Goal: Task Accomplishment & Management: Use online tool/utility

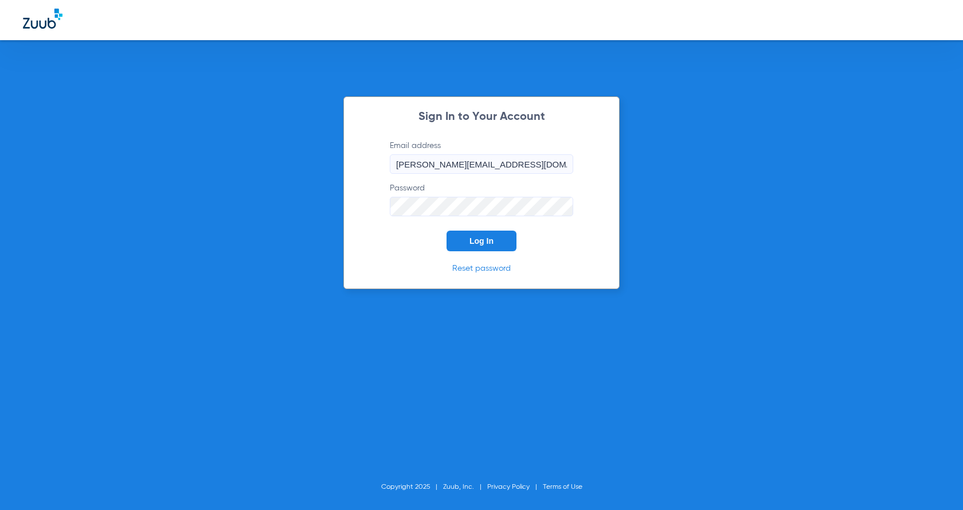
click at [498, 248] on button "Log In" at bounding box center [482, 241] width 70 height 21
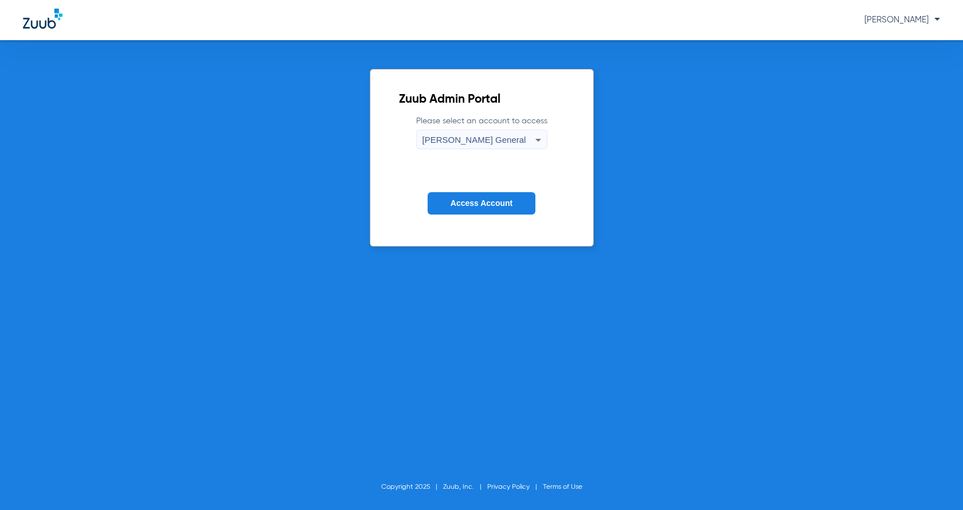
click at [495, 205] on span "Access Account" at bounding box center [482, 202] width 62 height 9
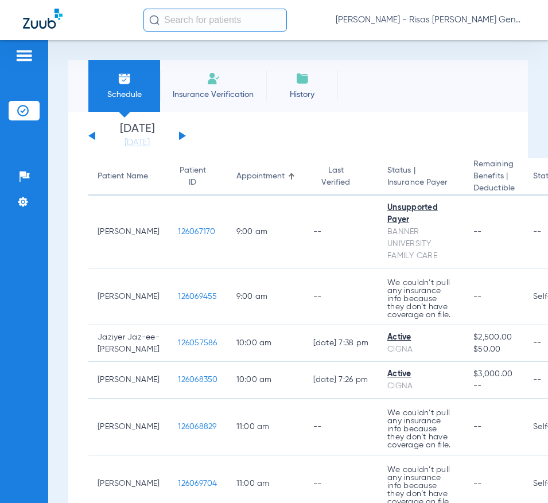
click at [174, 140] on div "[DATE] [DATE] [DATE] [DATE] [DATE] [DATE] [DATE] [DATE] [DATE] [DATE] [DATE] [D…" at bounding box center [136, 135] width 97 height 25
click at [181, 137] on button at bounding box center [182, 135] width 7 height 9
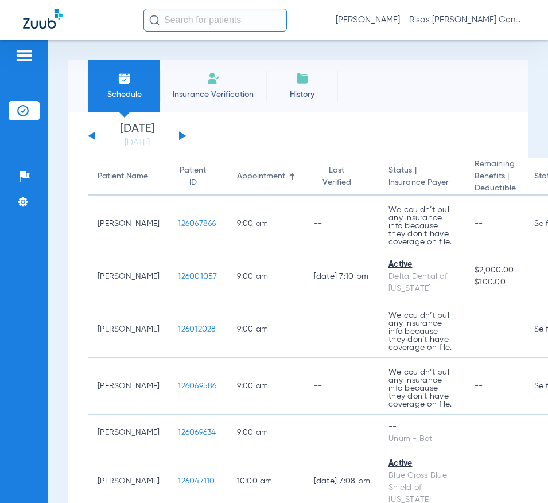
click at [319, 128] on app-single-date-navigator "[DATE] [DATE] [DATE] [DATE] [DATE] [DATE] [DATE] [DATE] [DATE] [DATE] [DATE] [D…" at bounding box center [297, 135] width 419 height 25
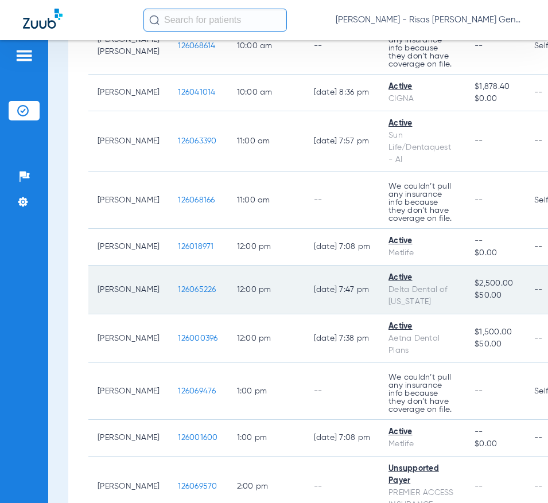
click at [192, 286] on span "126065226" at bounding box center [197, 290] width 38 height 8
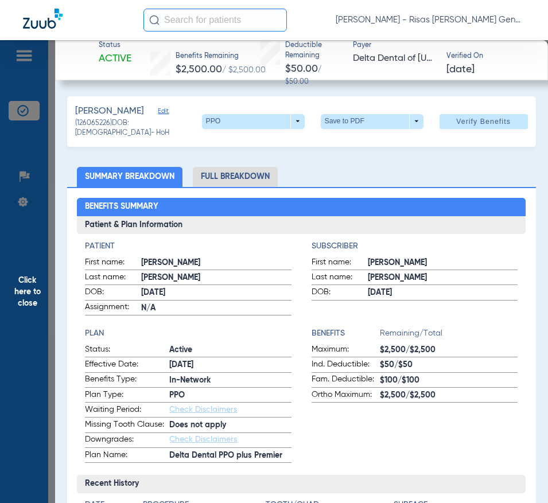
scroll to position [57, 0]
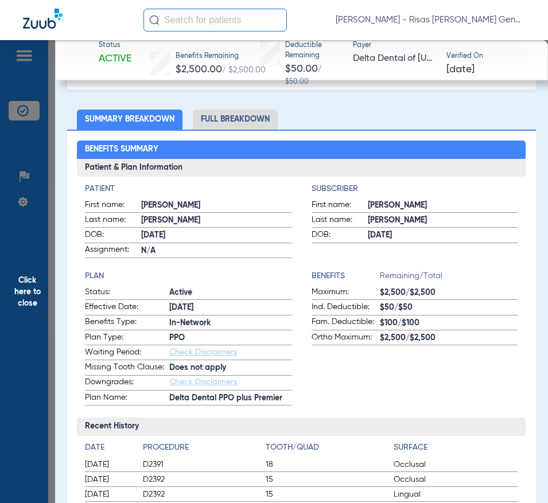
click at [228, 111] on li "Full Breakdown" at bounding box center [235, 120] width 85 height 20
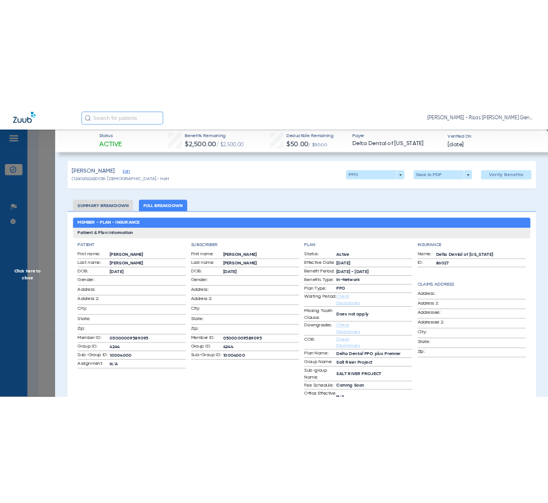
scroll to position [0, 0]
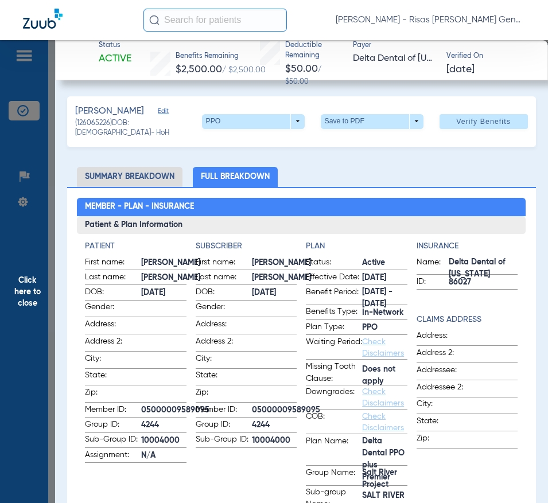
click at [33, 166] on span "Click here to close" at bounding box center [27, 291] width 55 height 503
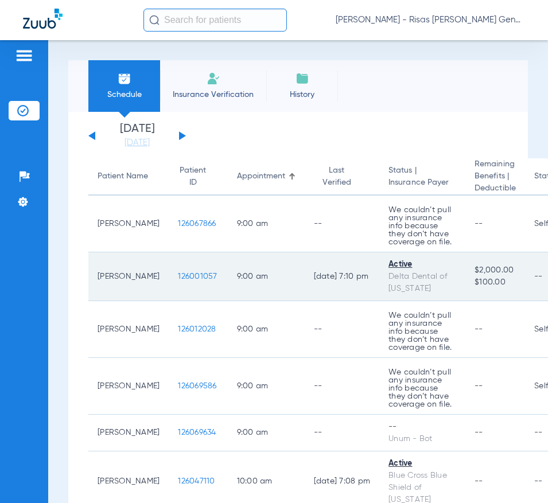
click at [187, 281] on td "126001057" at bounding box center [198, 276] width 58 height 49
click at [182, 274] on span "126001057" at bounding box center [197, 276] width 39 height 8
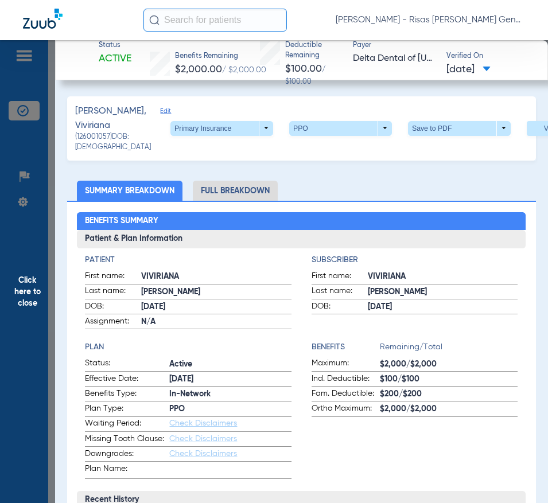
click at [225, 194] on li "Full Breakdown" at bounding box center [235, 191] width 85 height 20
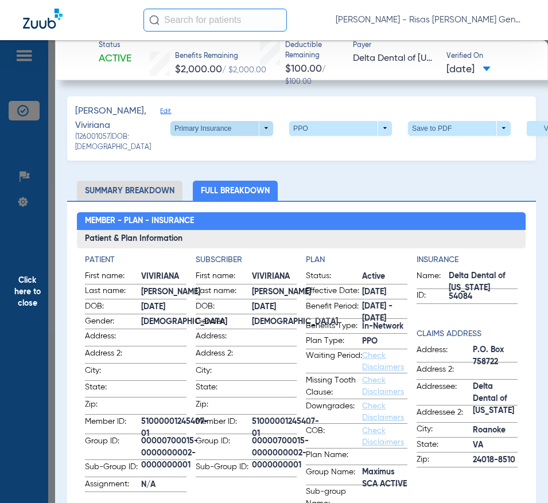
click at [213, 132] on span at bounding box center [221, 128] width 103 height 15
click at [197, 171] on span "Secondary Insurance" at bounding box center [182, 174] width 76 height 8
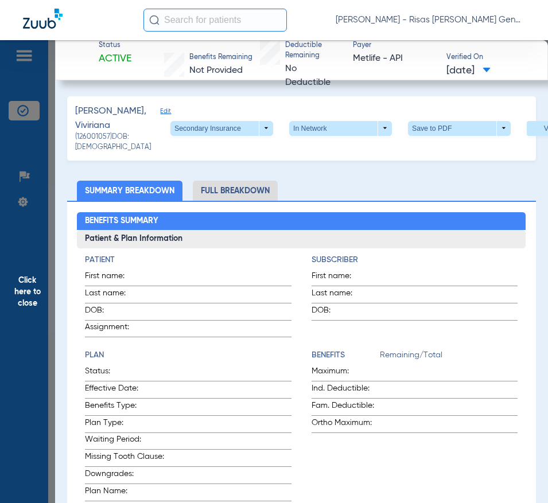
click at [227, 196] on li "Full Breakdown" at bounding box center [235, 191] width 85 height 20
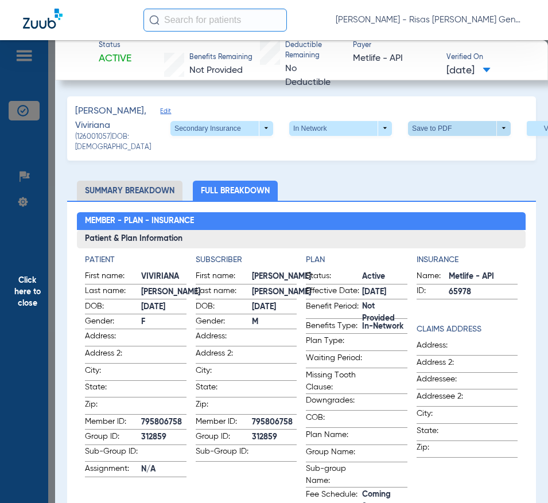
click at [445, 133] on span at bounding box center [459, 129] width 28 height 28
click at [353, 154] on span "Save to PDF" at bounding box center [337, 151] width 45 height 8
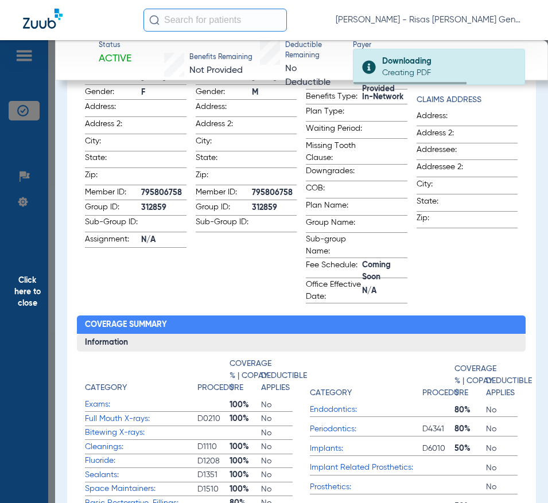
scroll to position [344, 0]
